Goal: Check status: Check status

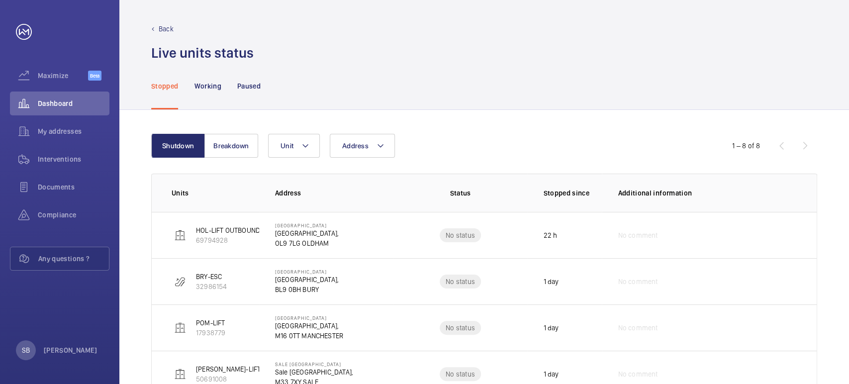
click at [230, 159] on wm-front-table "Shutdown Breakdown Address Unit 1 – 8 of 8 Units Address Status Stopped since A…" at bounding box center [484, 358] width 666 height 449
click at [222, 149] on button "Breakdown" at bounding box center [231, 146] width 54 height 24
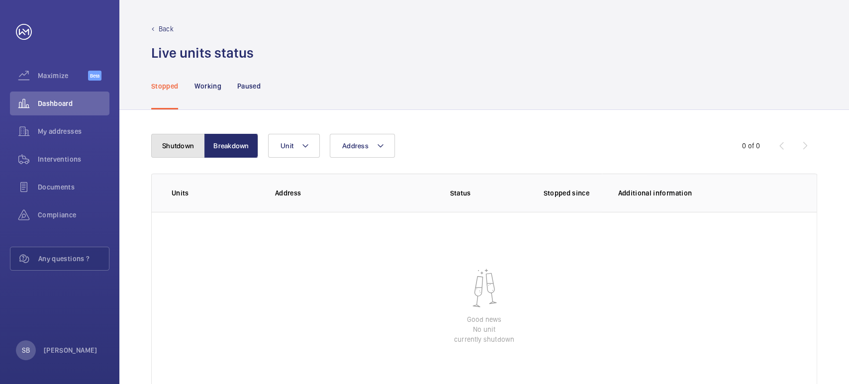
click at [186, 150] on button "Shutdown" at bounding box center [178, 146] width 54 height 24
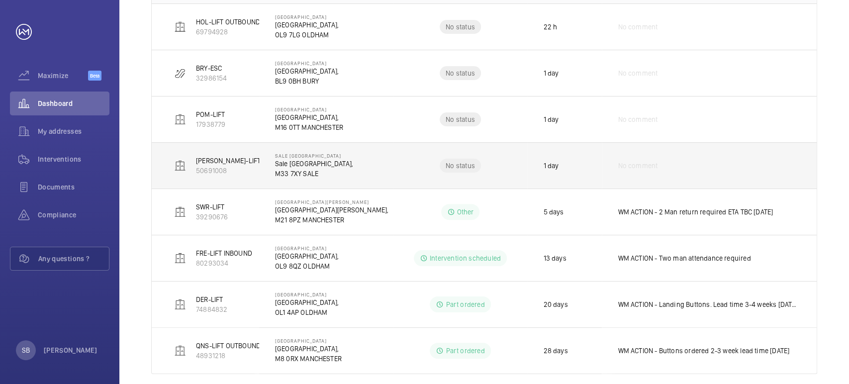
scroll to position [221, 0]
